Goal: Information Seeking & Learning: Learn about a topic

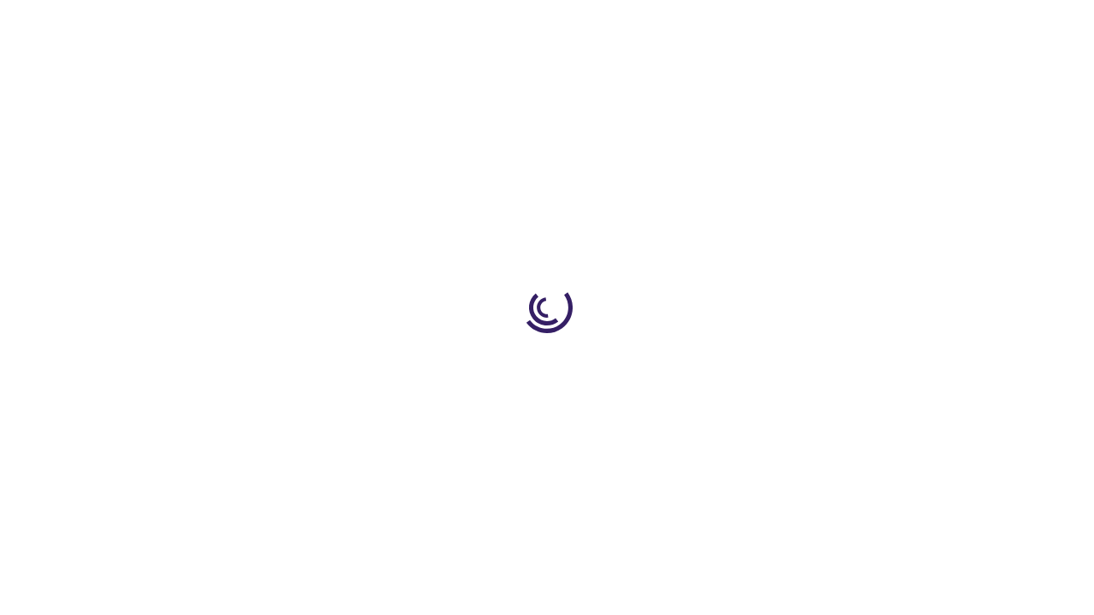
scroll to position [440, 0]
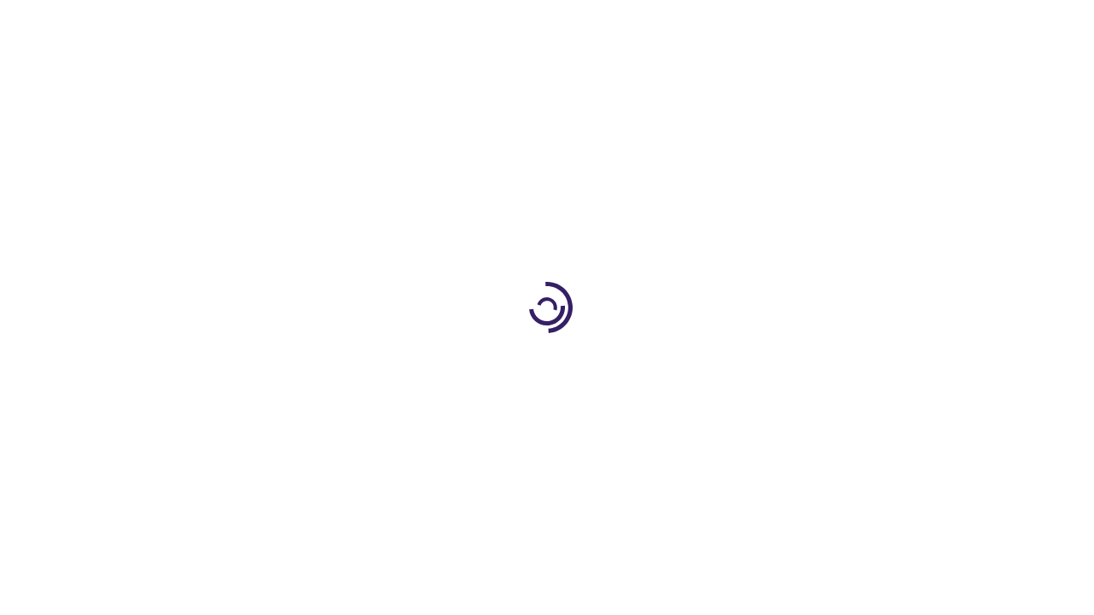
scroll to position [619, 0]
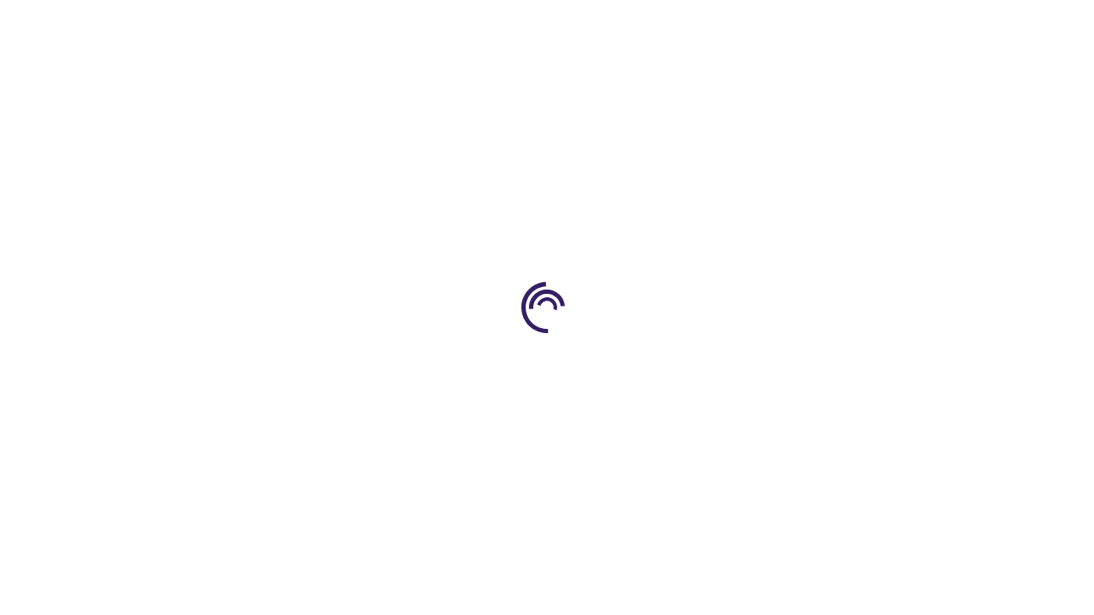
scroll to position [621, 0]
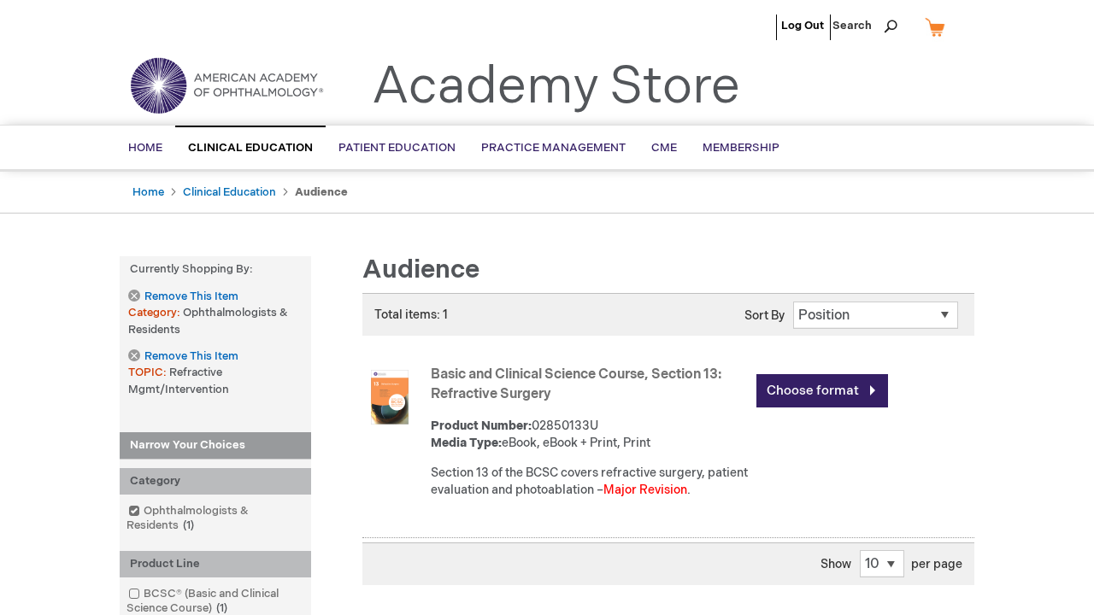
scroll to position [2389, 0]
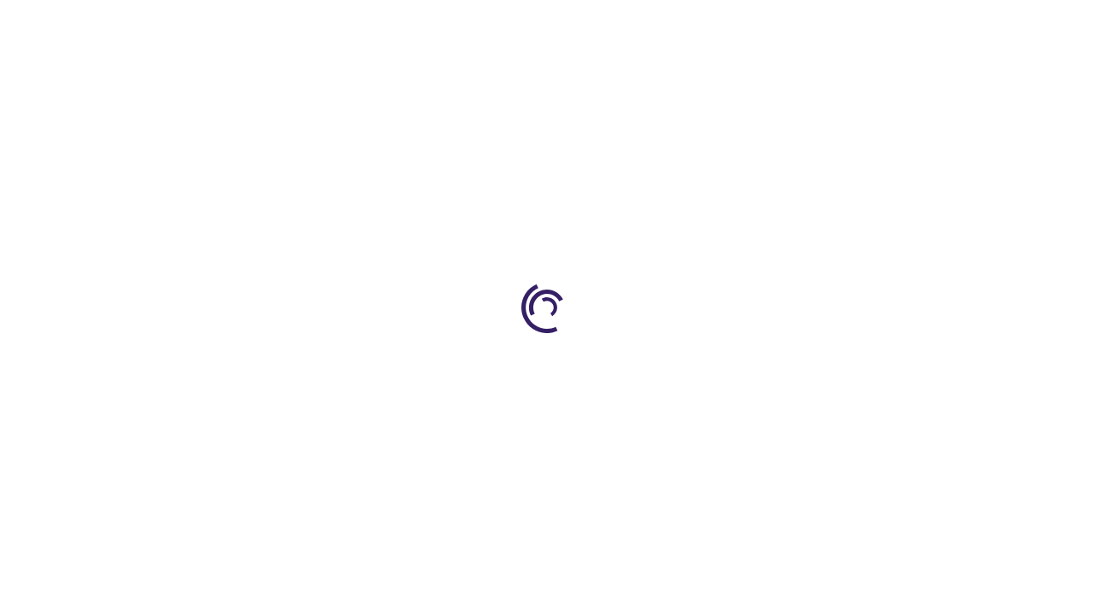
scroll to position [440, 0]
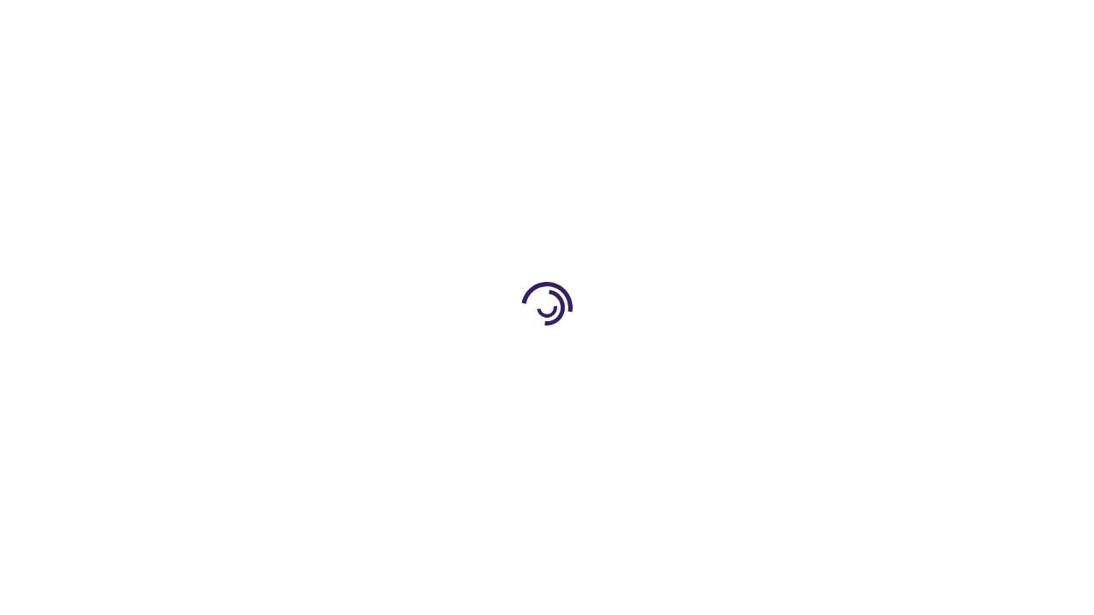
scroll to position [3351, 0]
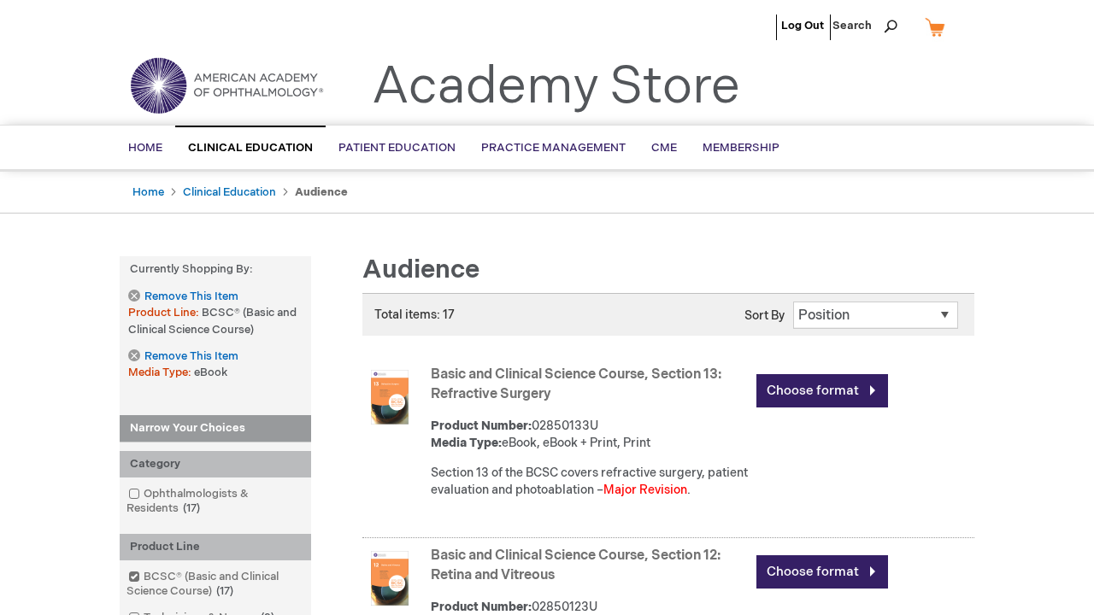
scroll to position [3414, 0]
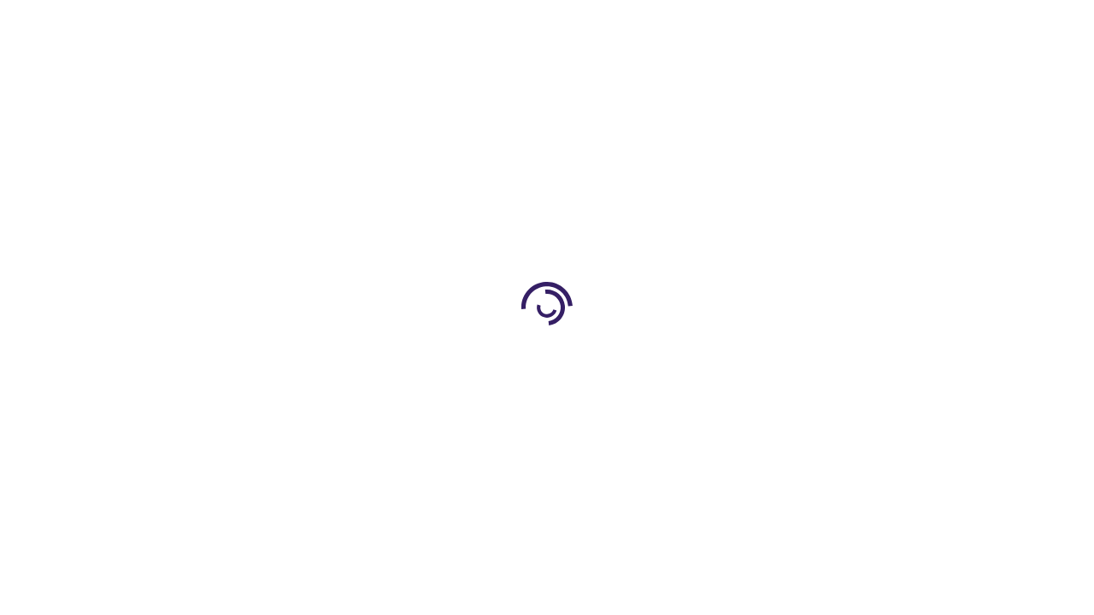
scroll to position [2063, 0]
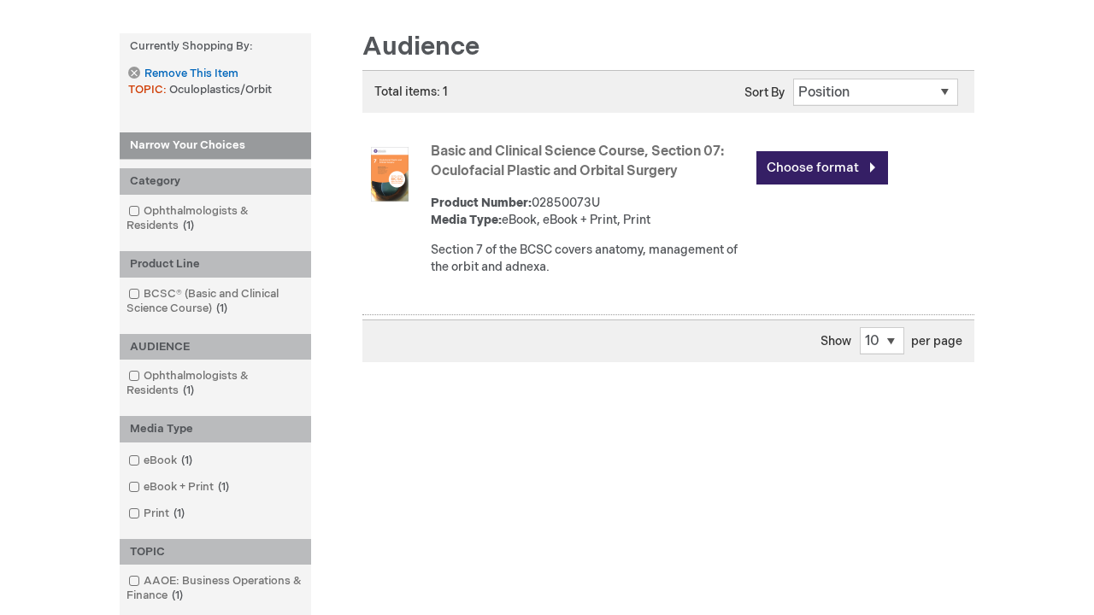
scroll to position [224, 0]
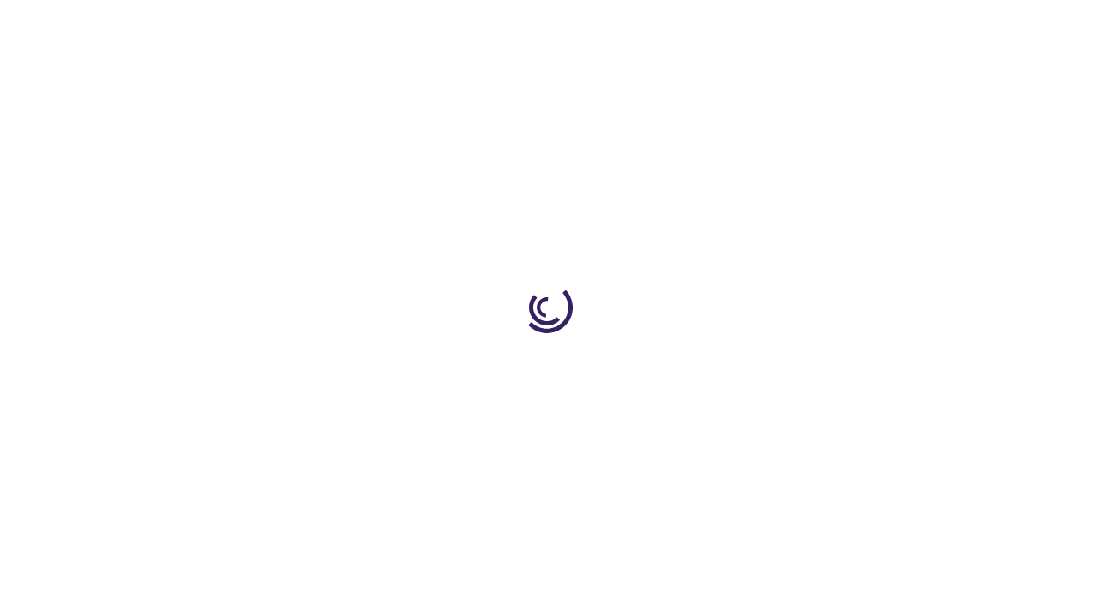
scroll to position [1343, 0]
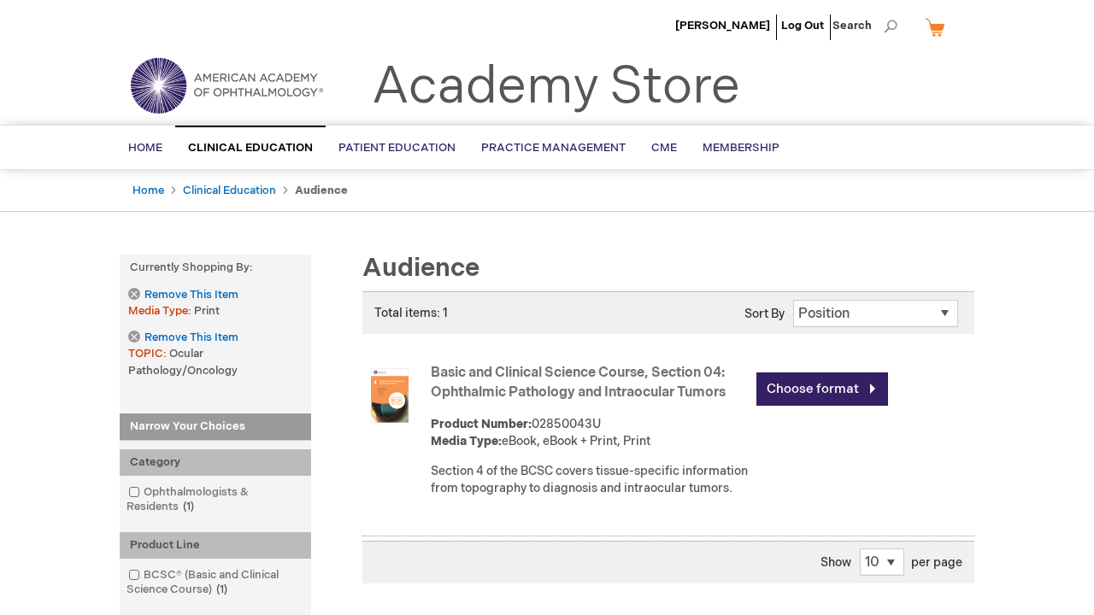
scroll to position [438, 0]
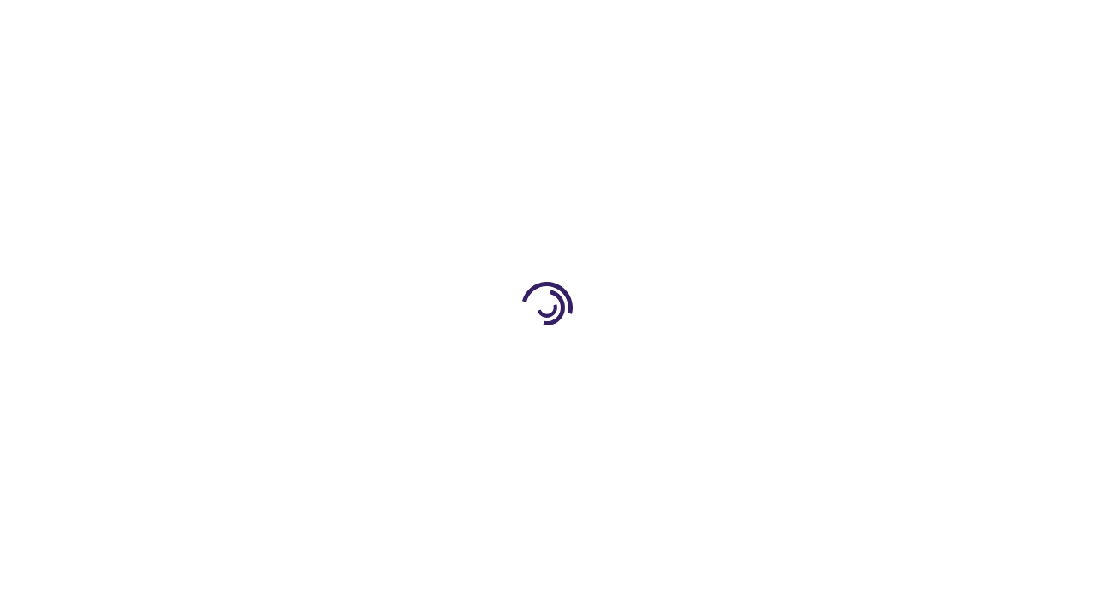
scroll to position [2350, 0]
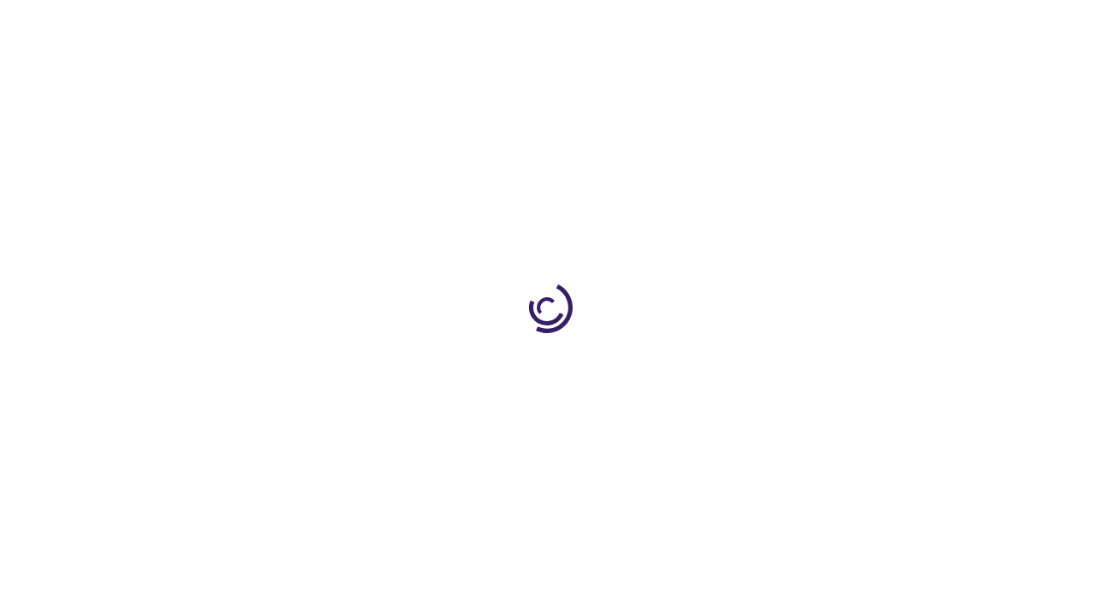
scroll to position [440, 0]
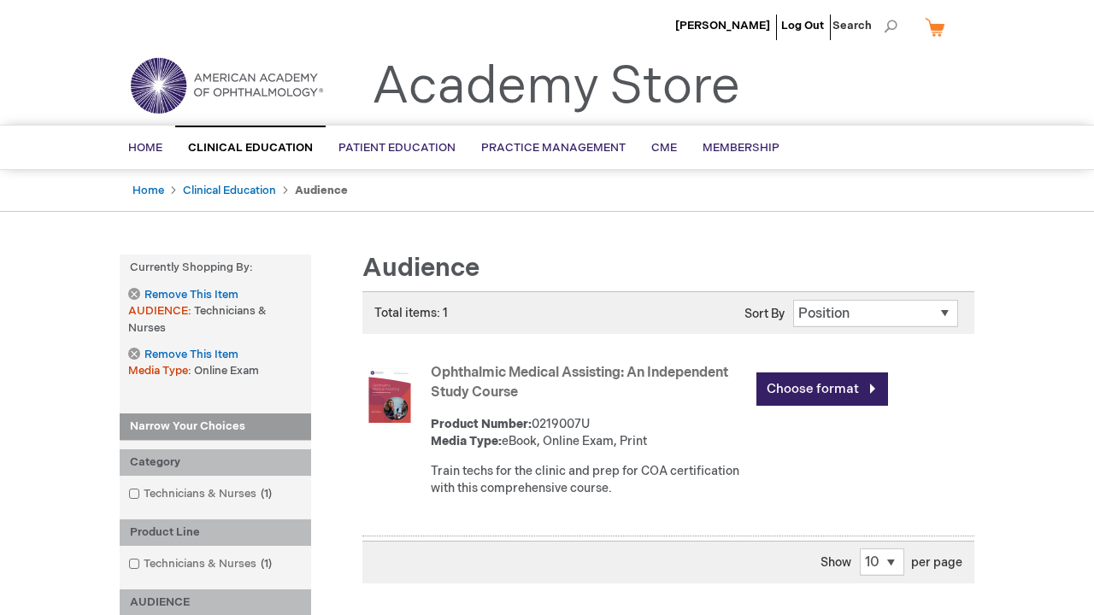
scroll to position [1455, 0]
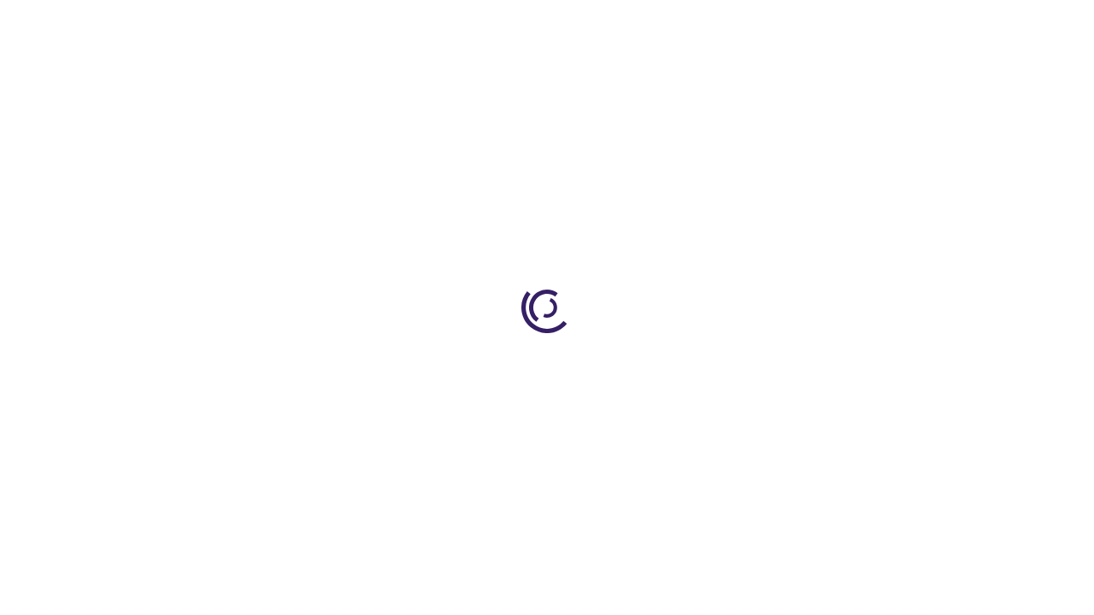
scroll to position [569, 0]
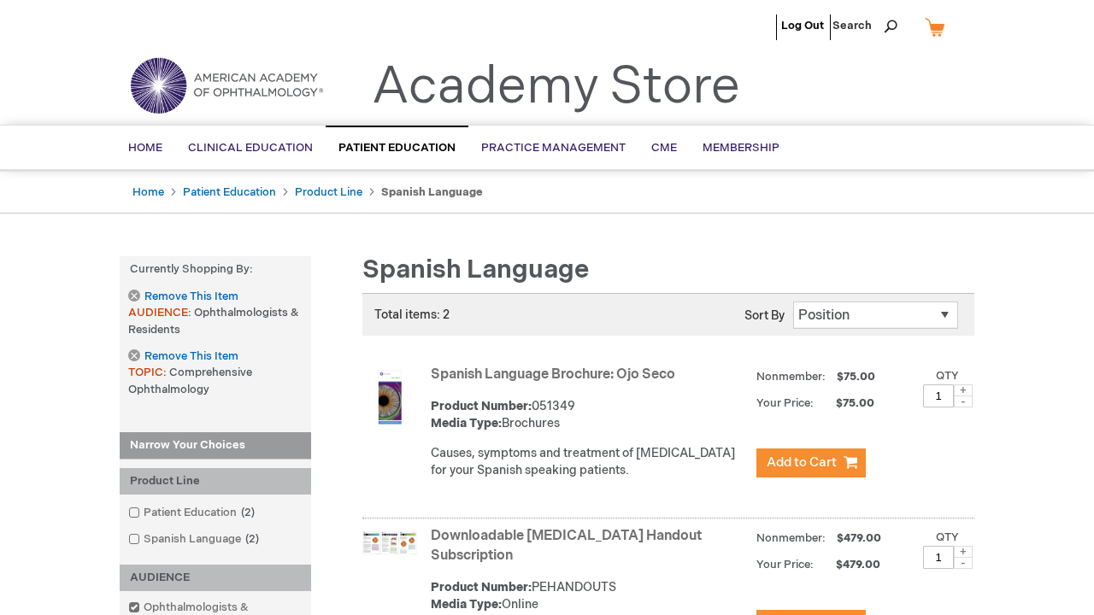
scroll to position [1861, 0]
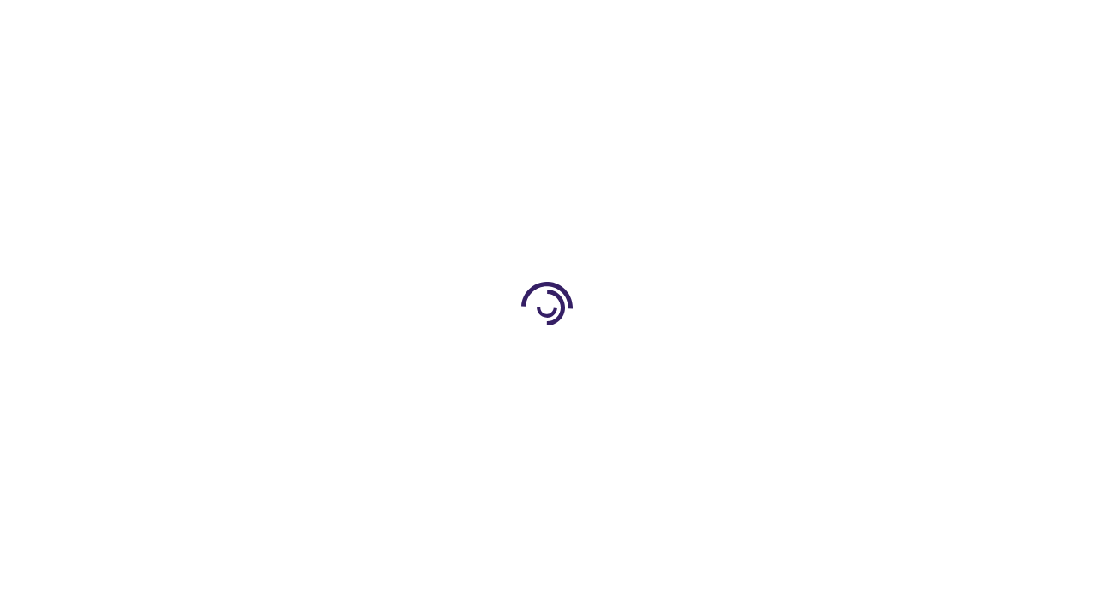
scroll to position [4045, 0]
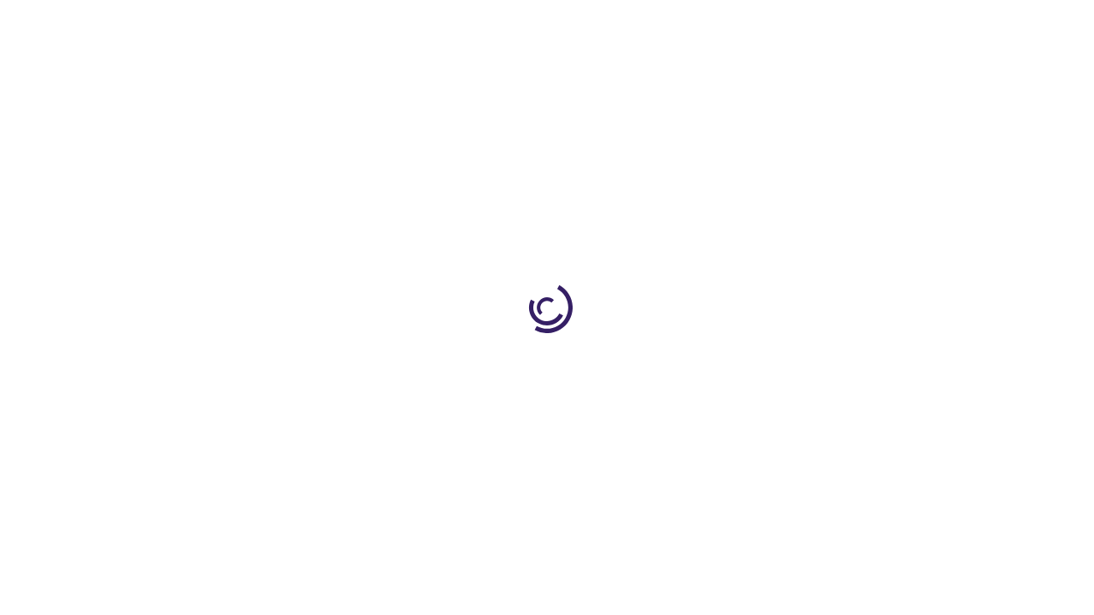
scroll to position [224, 0]
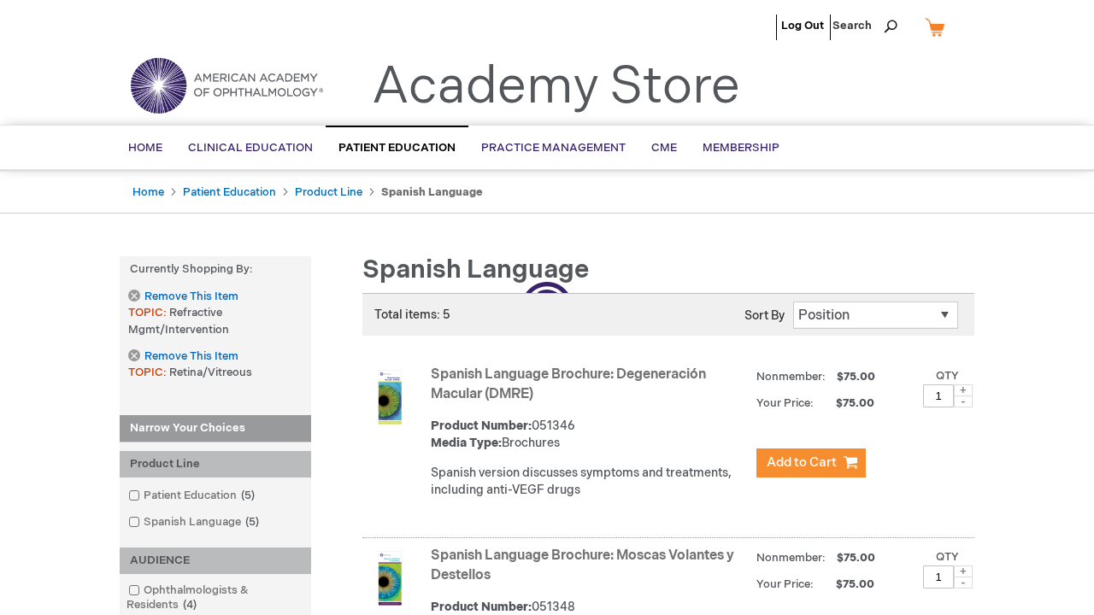
scroll to position [1008, 0]
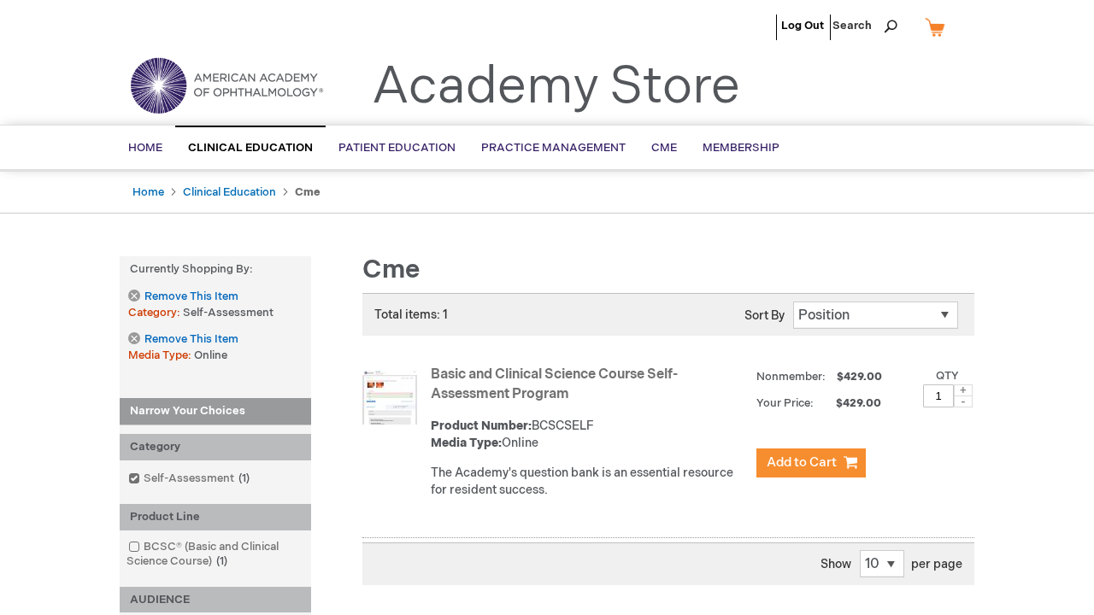
scroll to position [587, 0]
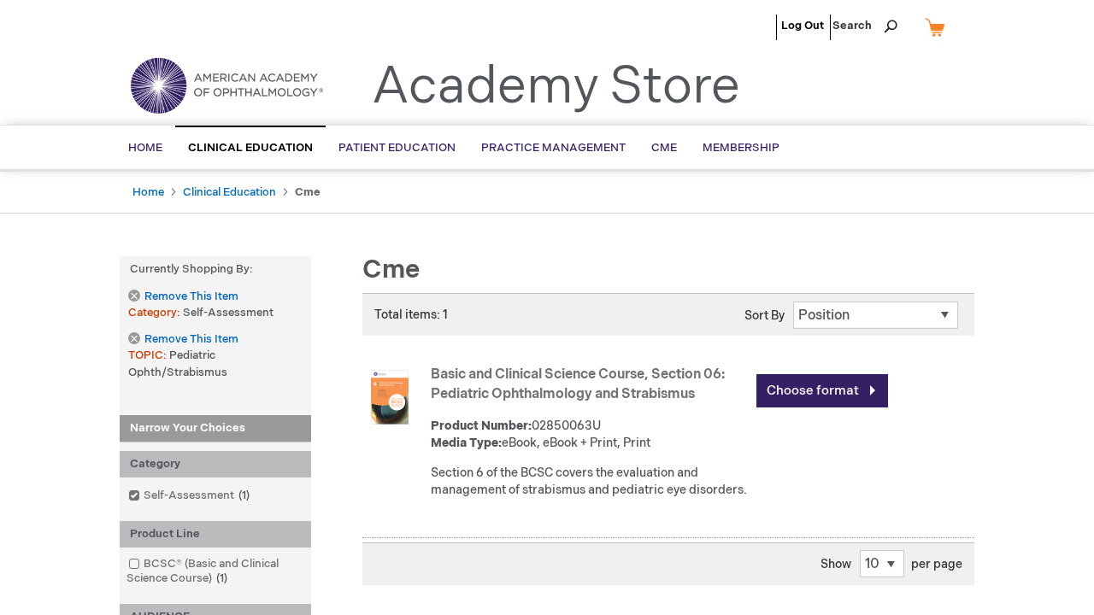
scroll to position [896, 0]
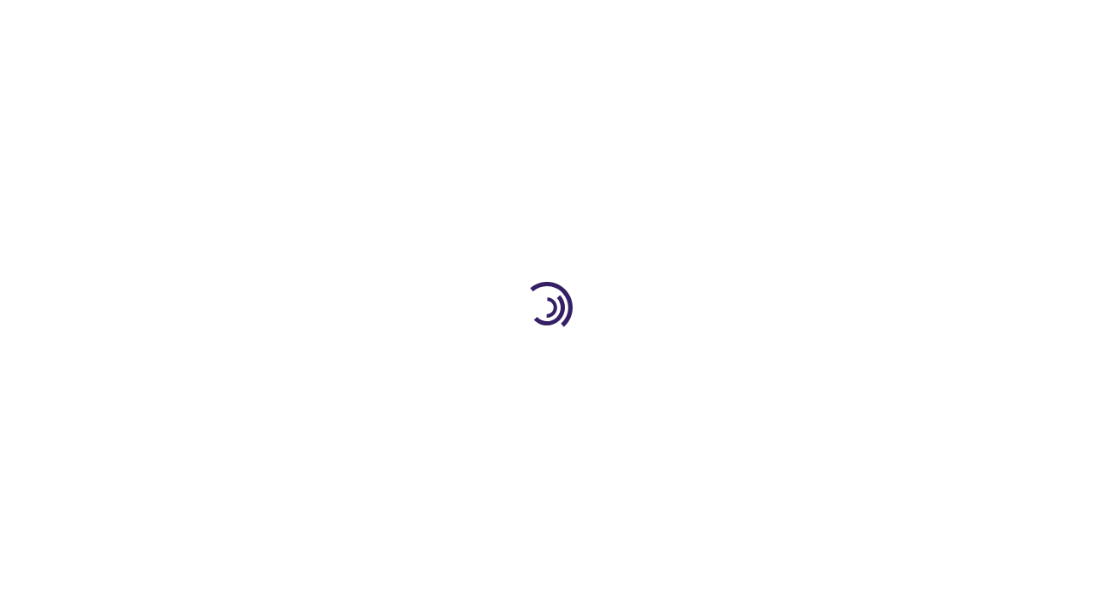
scroll to position [3616, 0]
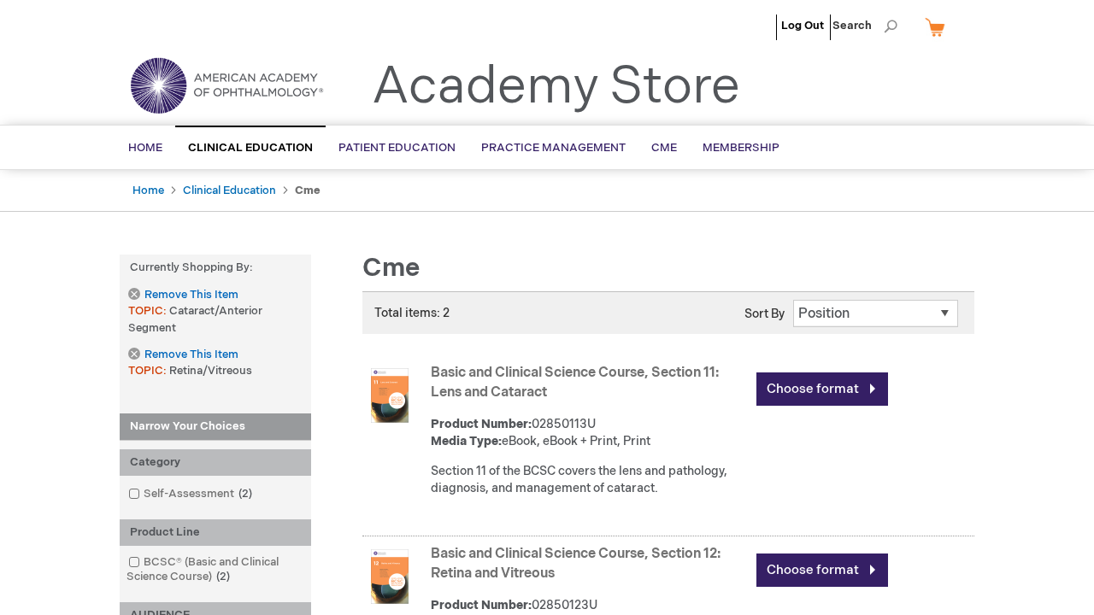
scroll to position [620, 0]
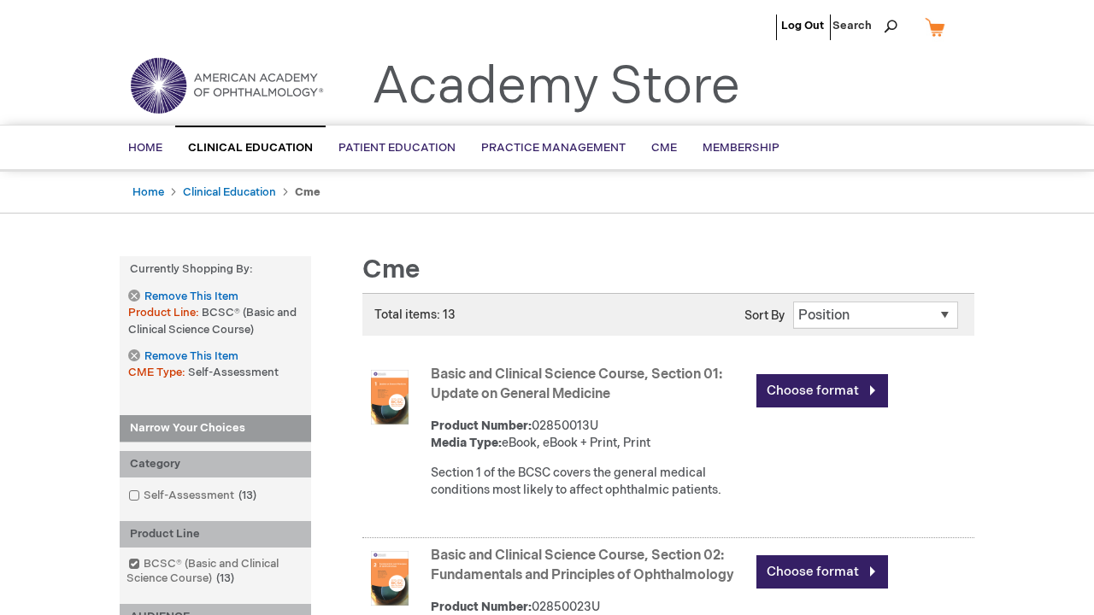
scroll to position [3423, 0]
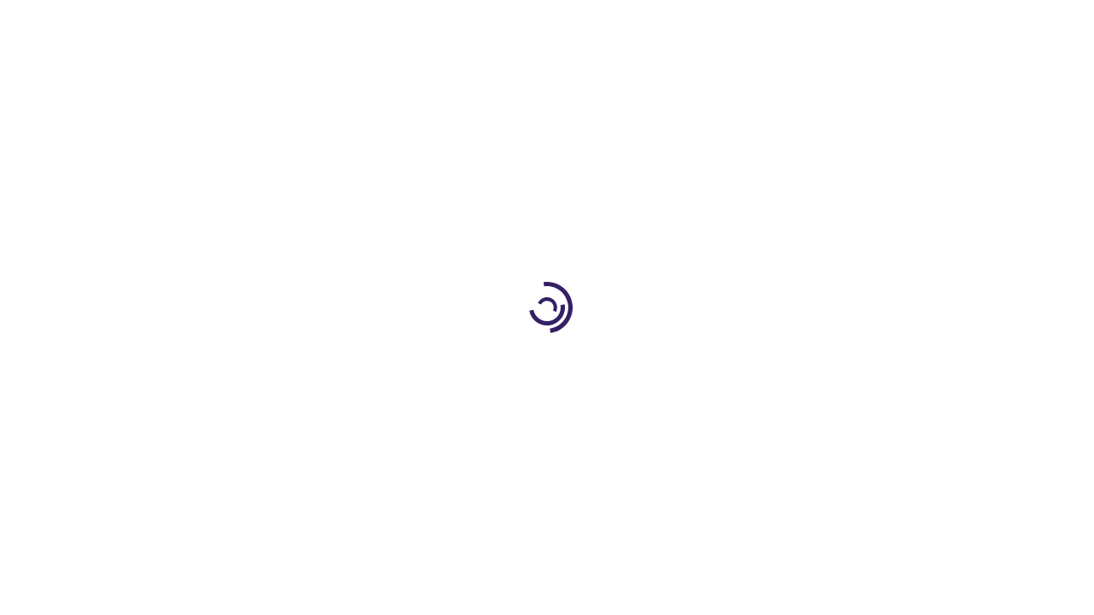
scroll to position [2019, 0]
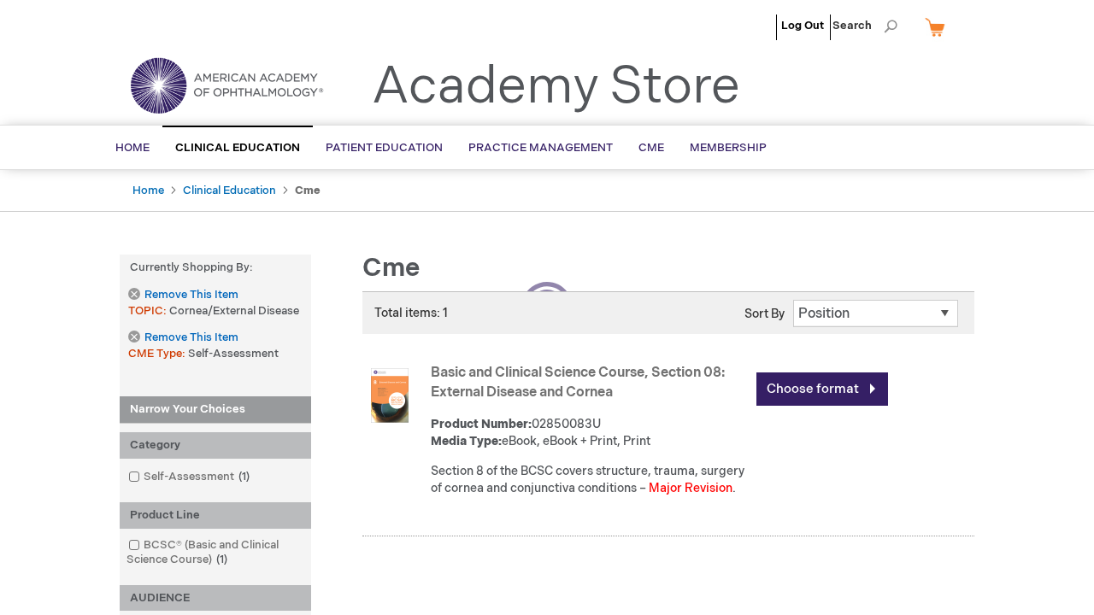
scroll to position [438, 0]
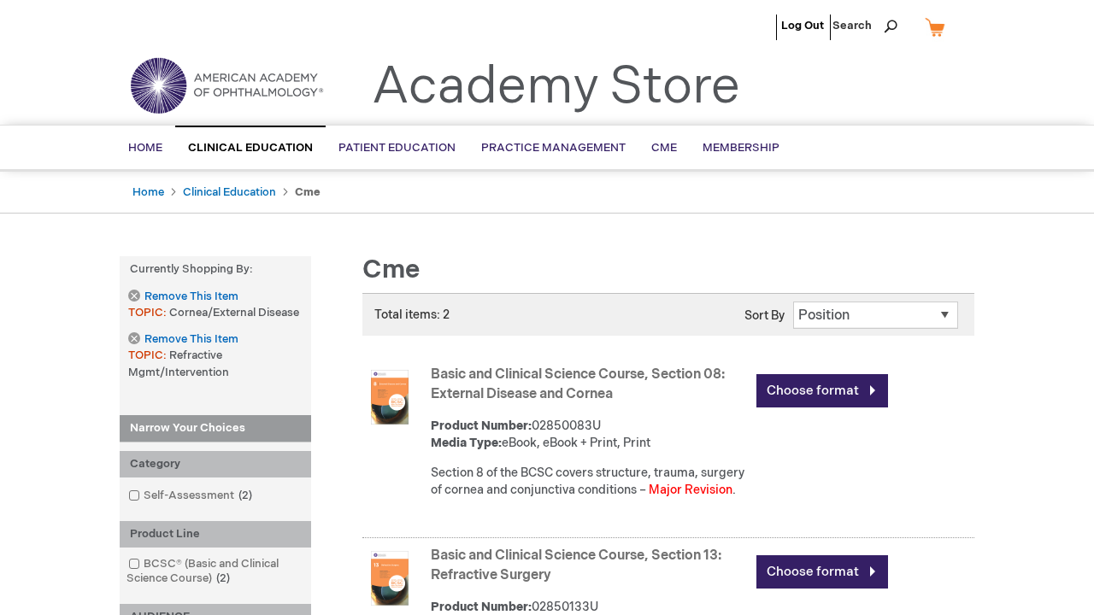
scroll to position [1883, 0]
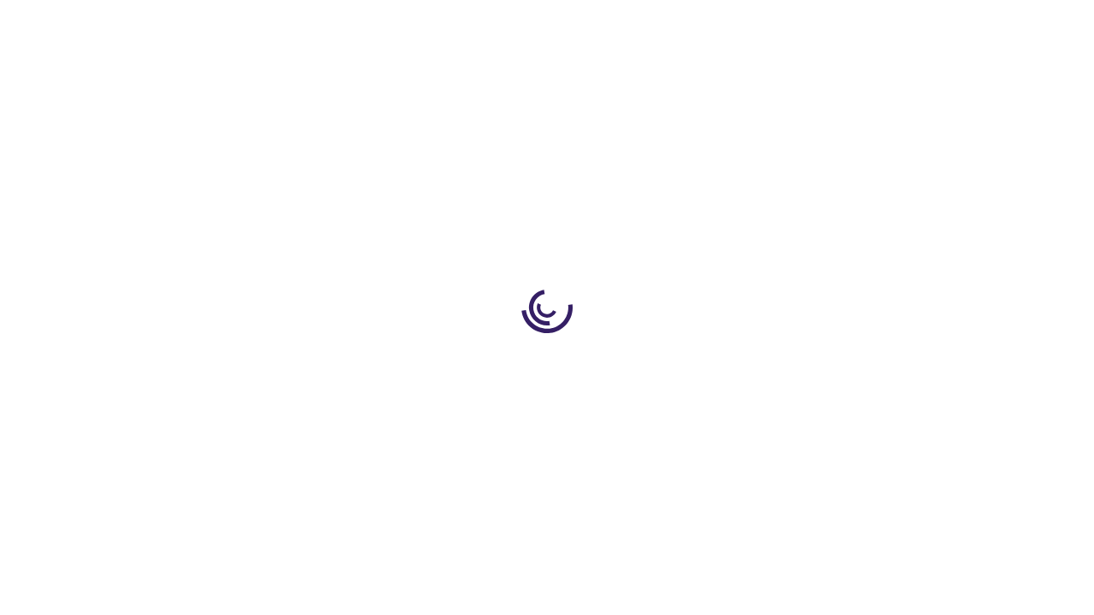
scroll to position [686, 0]
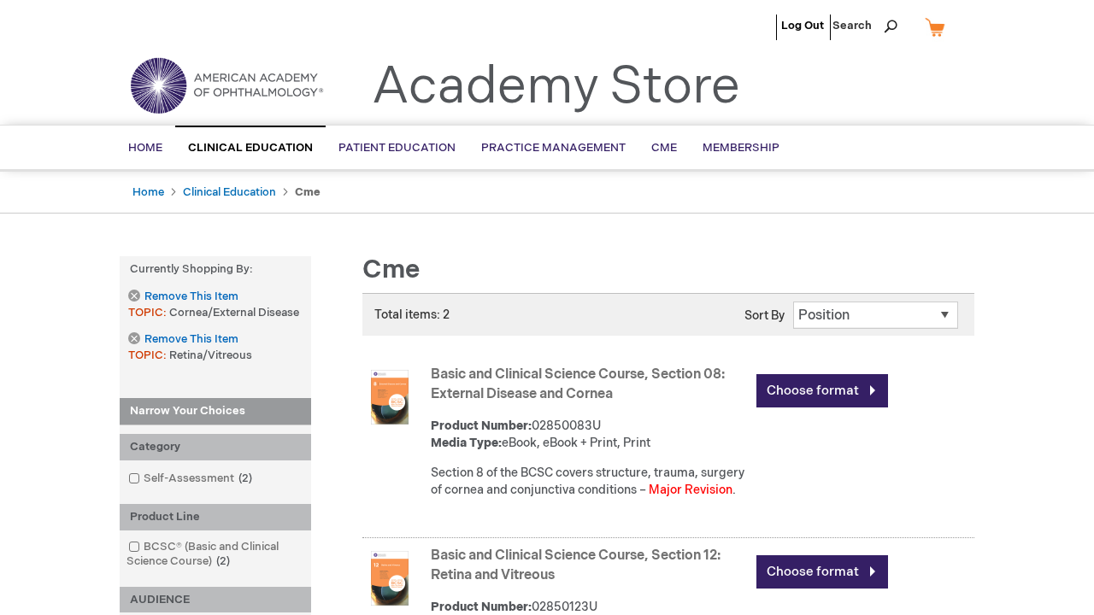
scroll to position [687, 0]
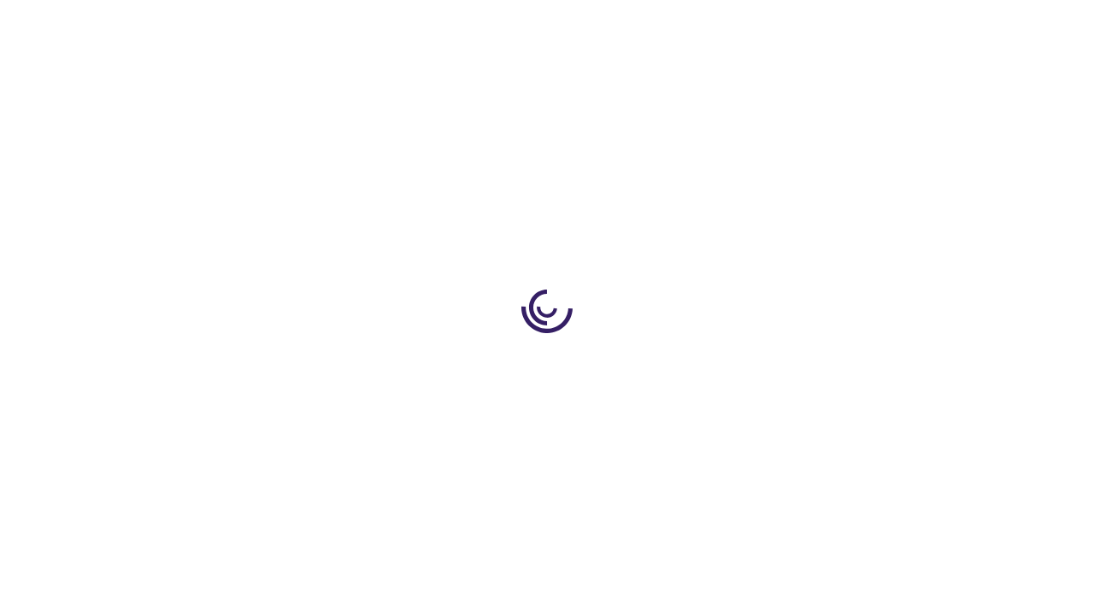
scroll to position [687, 0]
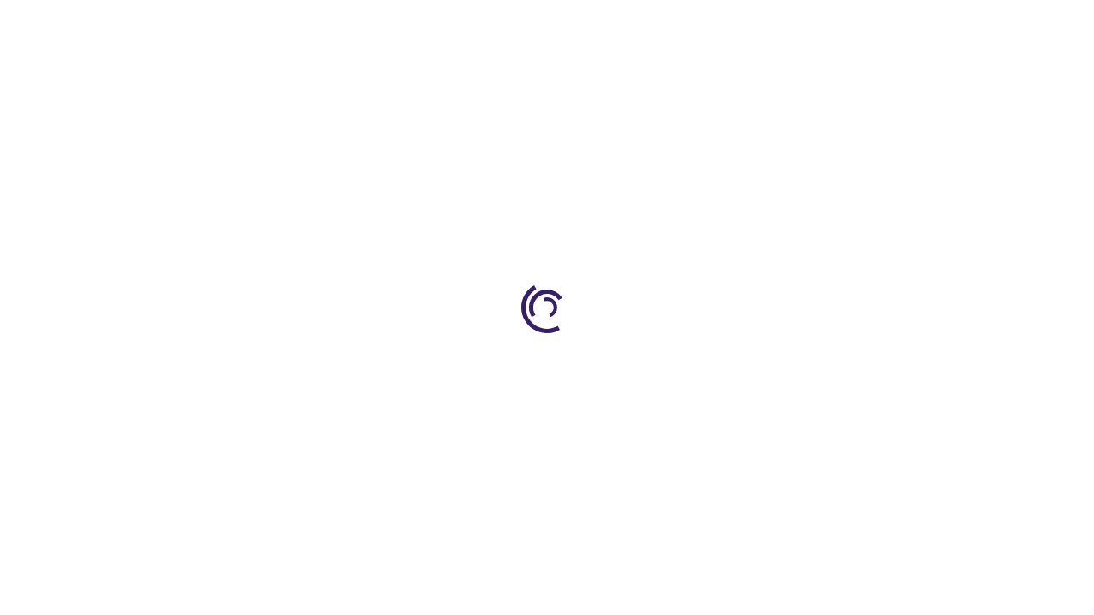
scroll to position [1723, 0]
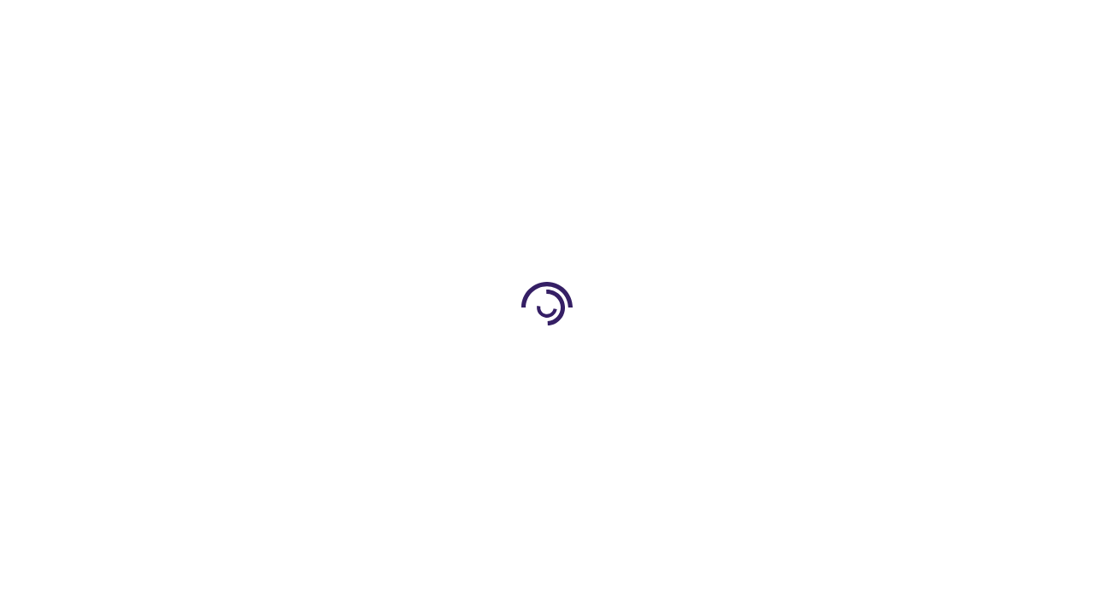
scroll to position [1166, 0]
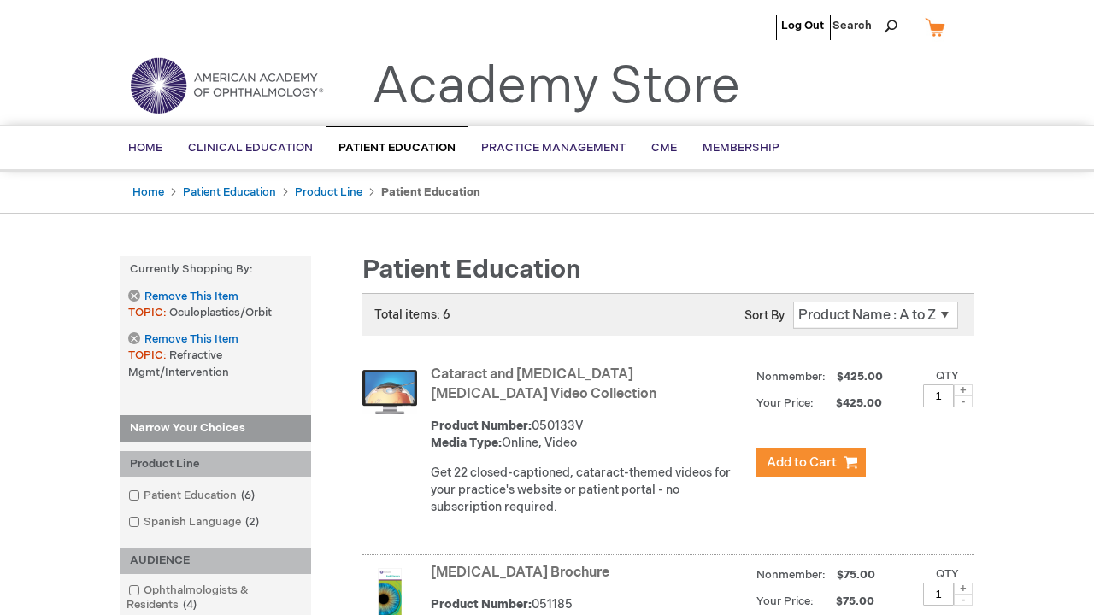
scroll to position [3183, 0]
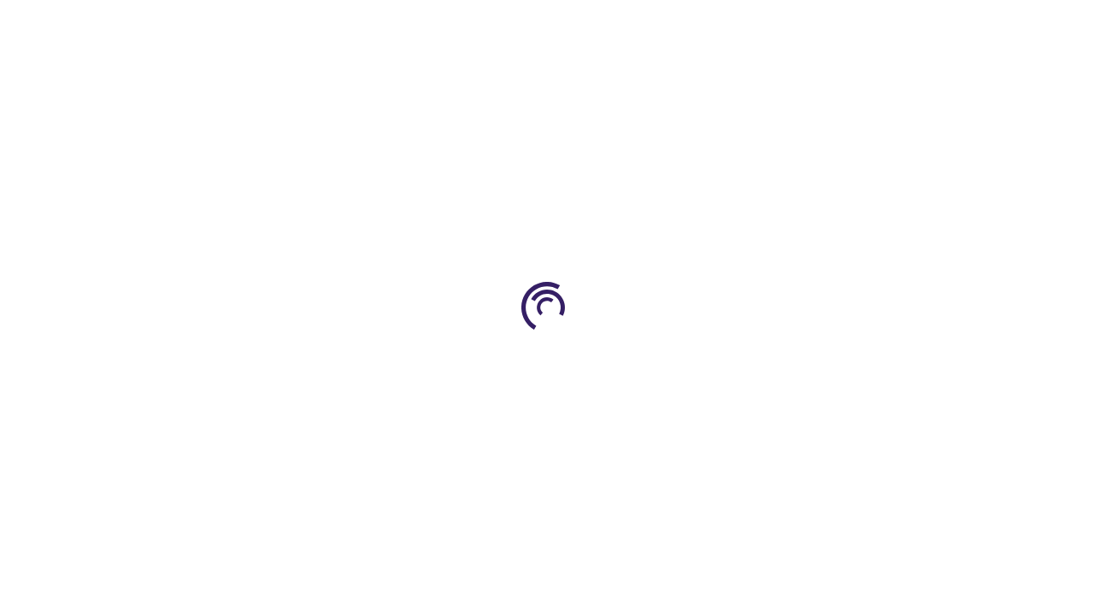
scroll to position [1067, 0]
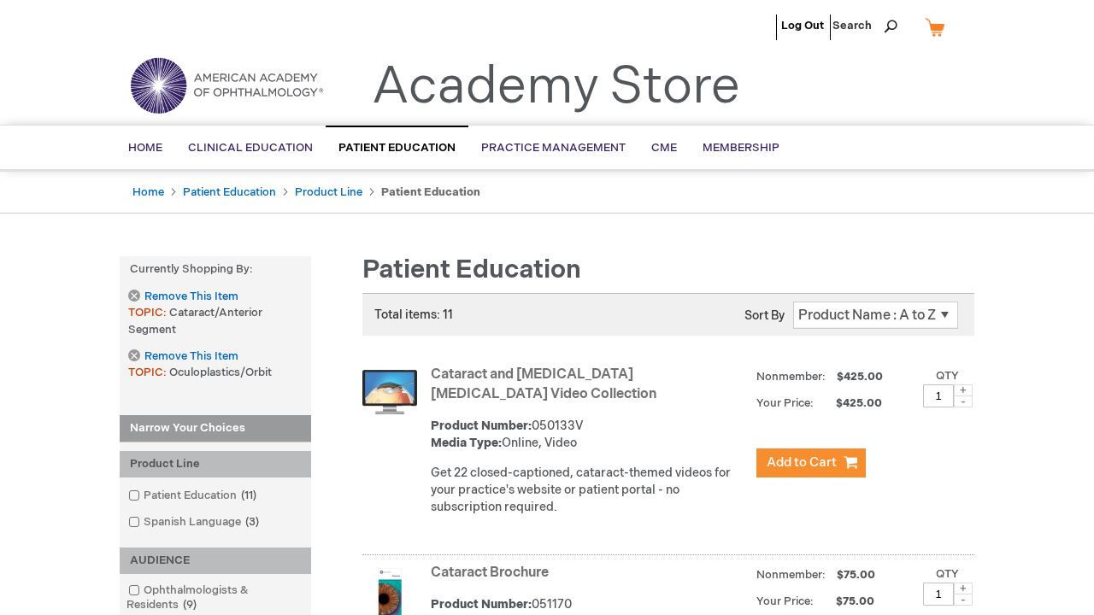
scroll to position [4041, 0]
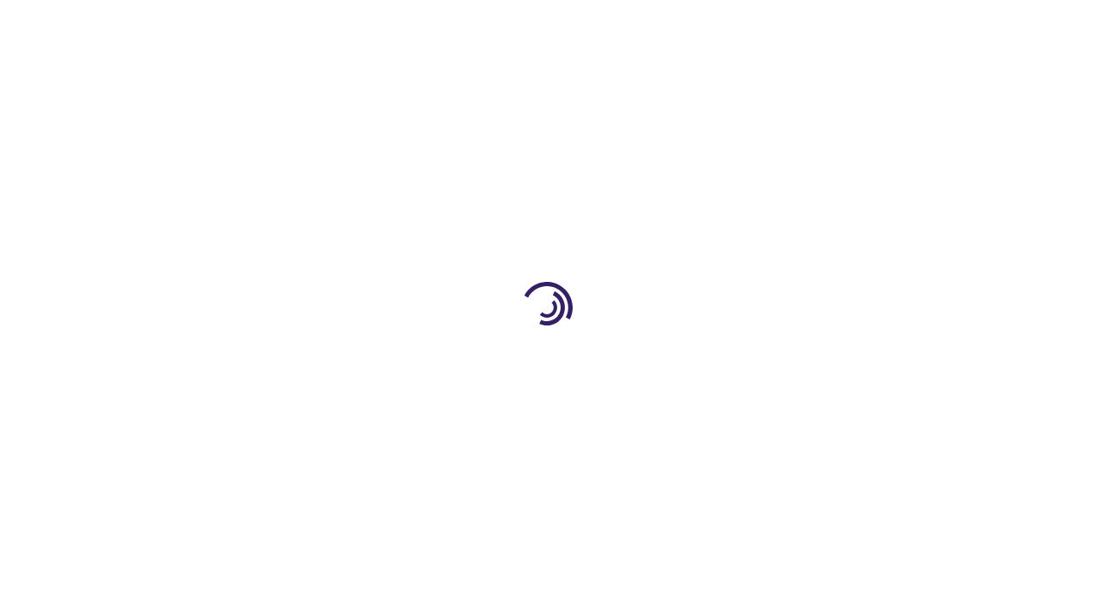
scroll to position [1701, 0]
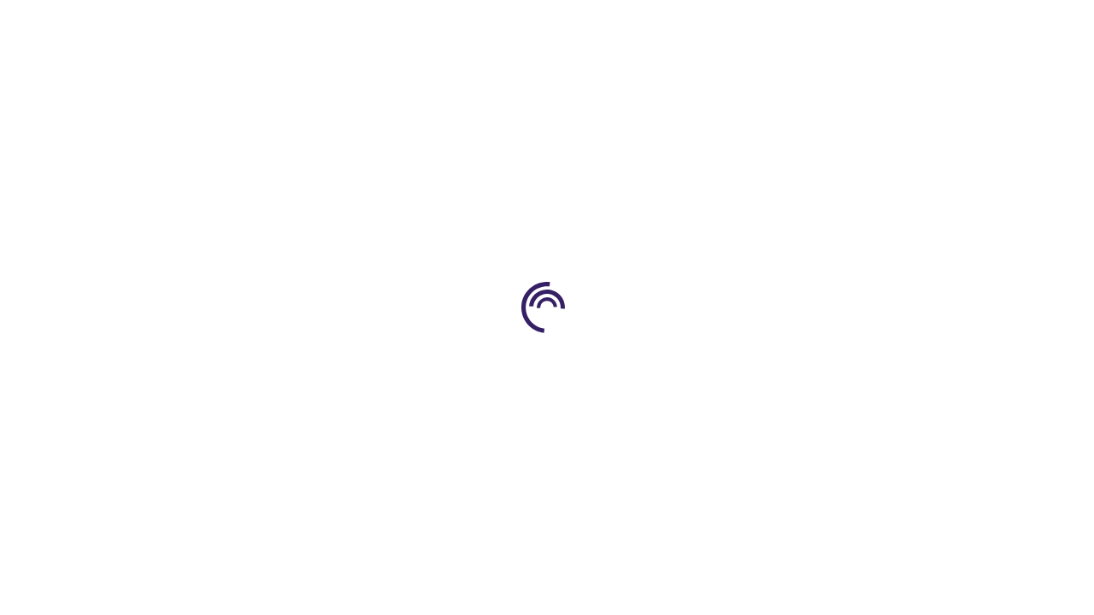
scroll to position [1766, 0]
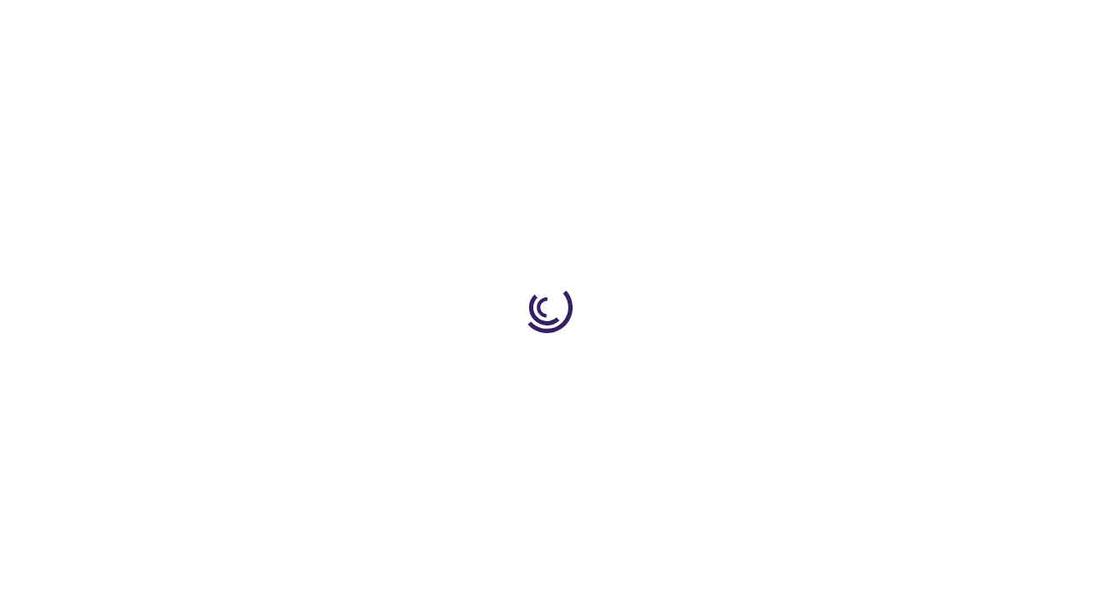
scroll to position [3455, 0]
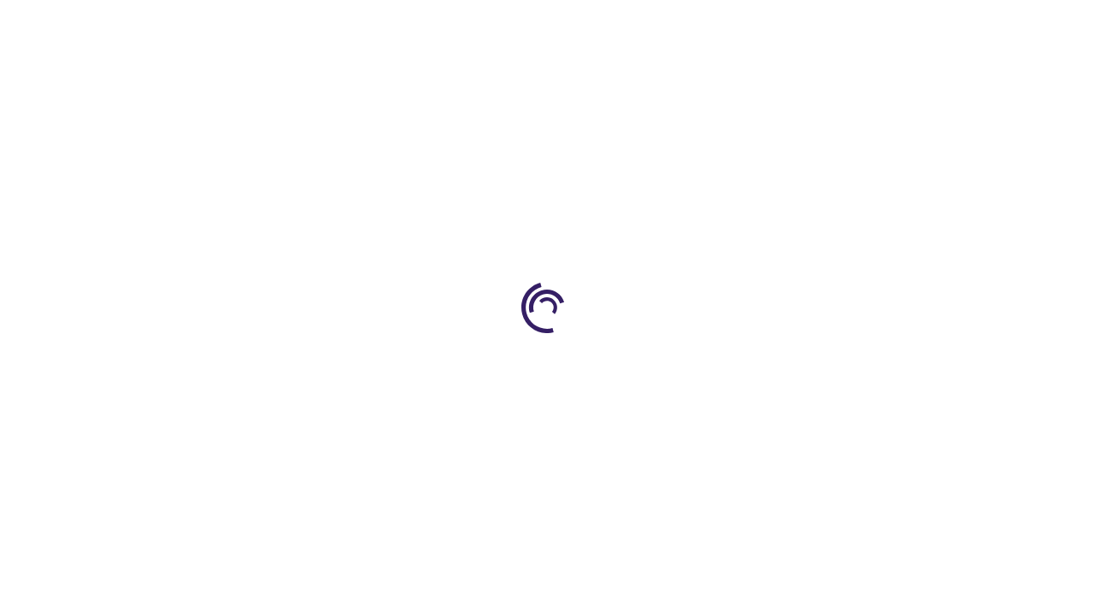
scroll to position [621, 0]
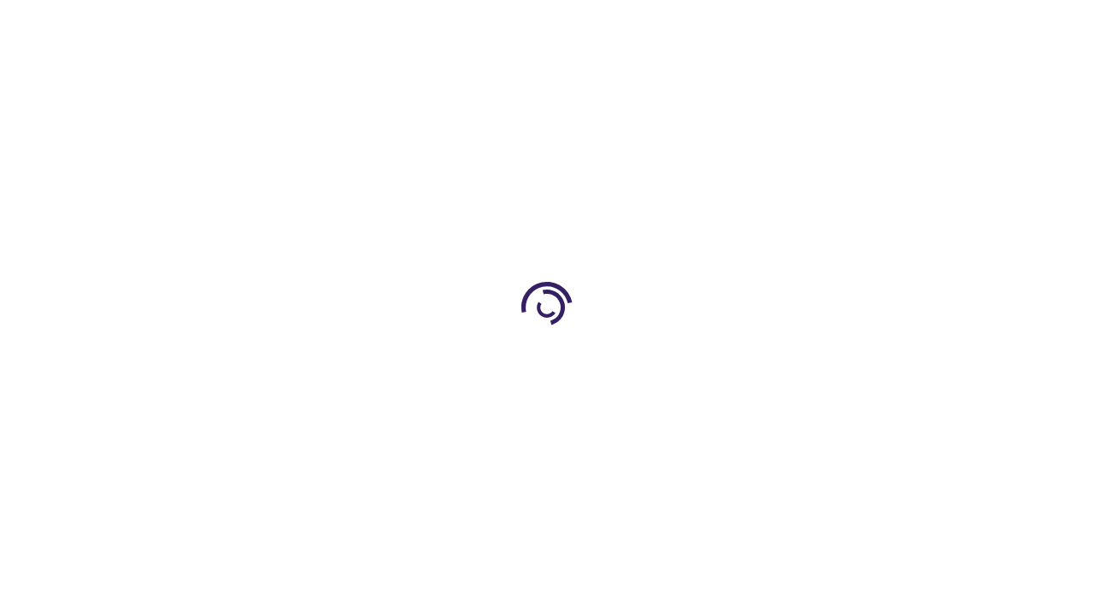
scroll to position [2409, 0]
